Goal: Task Accomplishment & Management: Manage account settings

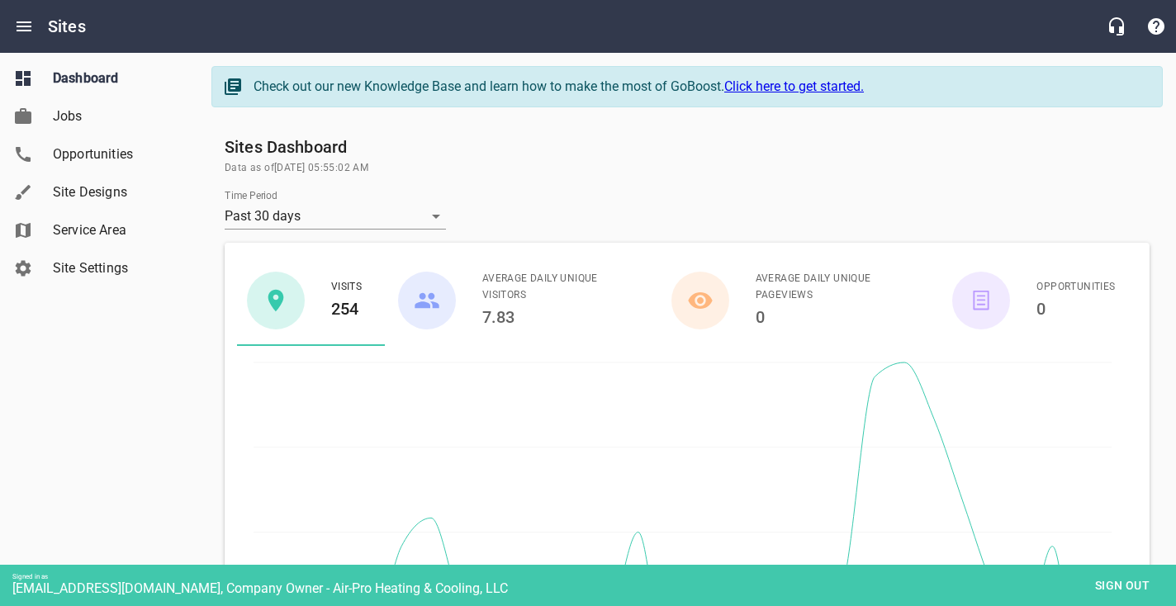
click at [142, 187] on span "Site Designs" at bounding box center [116, 193] width 126 height 20
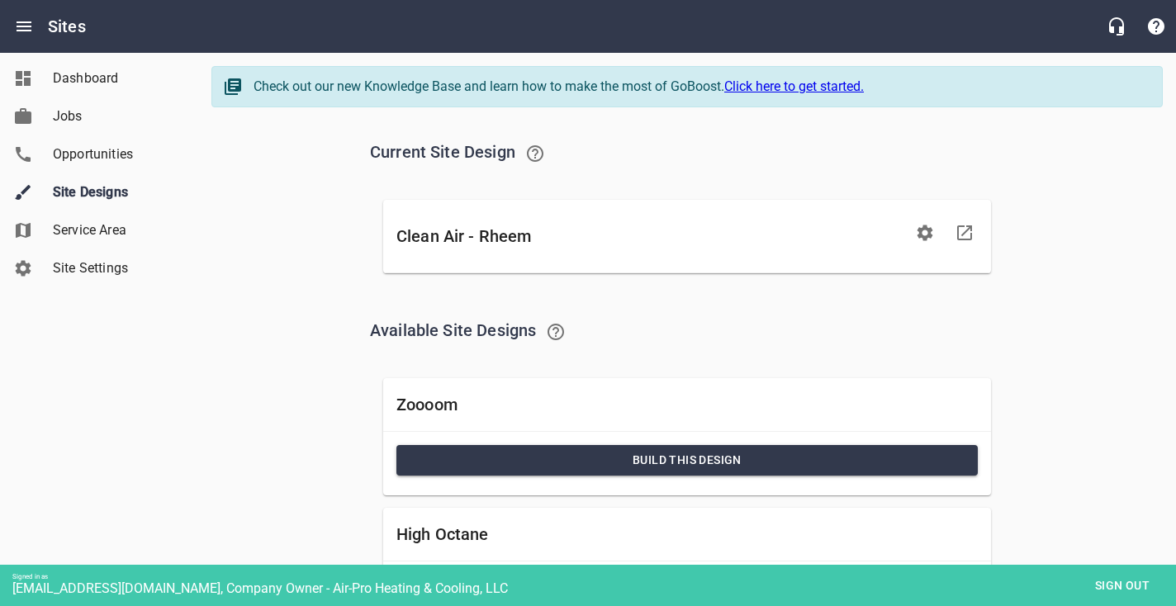
click at [1118, 581] on span "Sign out" at bounding box center [1122, 586] width 69 height 21
